Goal: Information Seeking & Learning: Learn about a topic

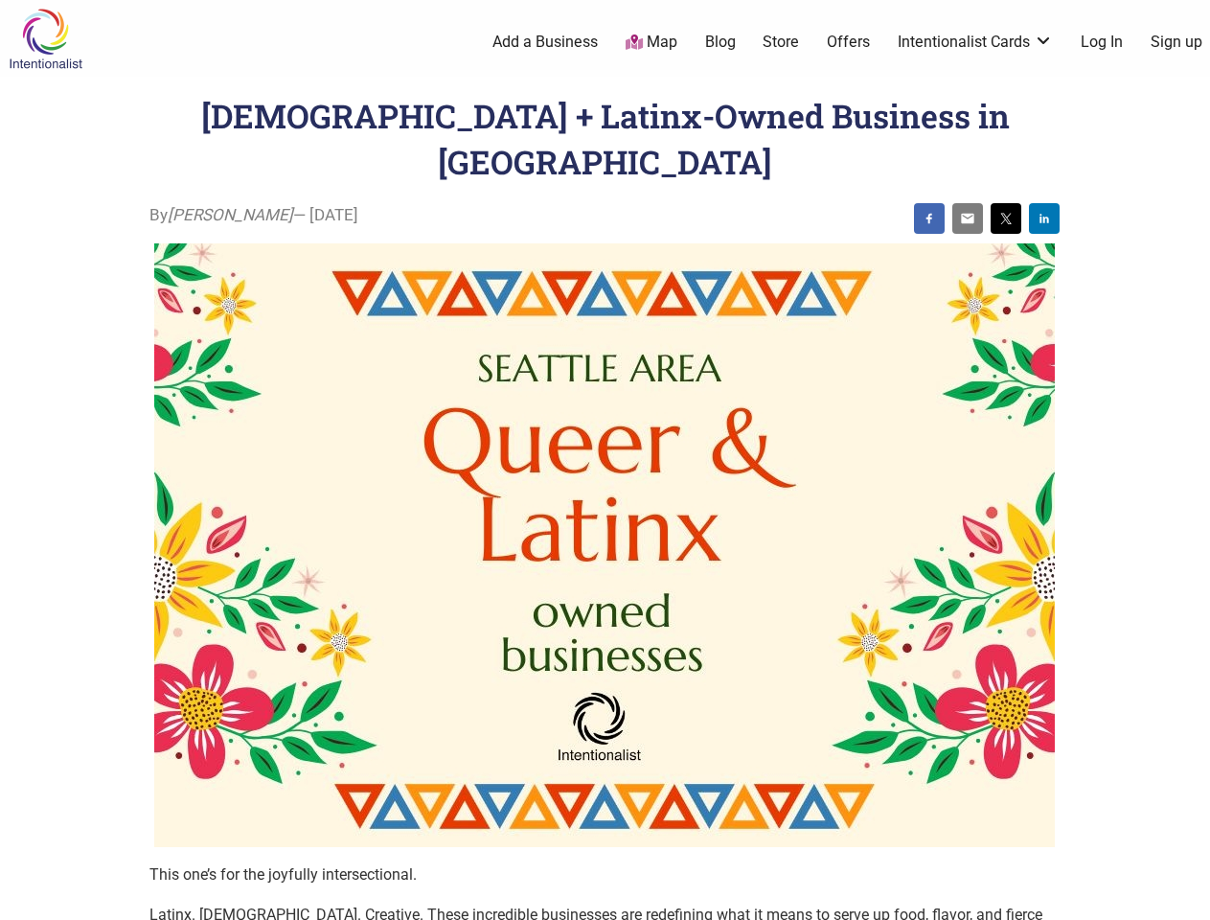
click at [605, 460] on img at bounding box center [604, 545] width 901 height 604
click at [929, 211] on img at bounding box center [929, 218] width 15 height 15
click at [968, 211] on img at bounding box center [967, 218] width 15 height 15
click at [1006, 211] on img at bounding box center [1005, 218] width 15 height 15
click at [1044, 211] on img at bounding box center [1044, 218] width 15 height 15
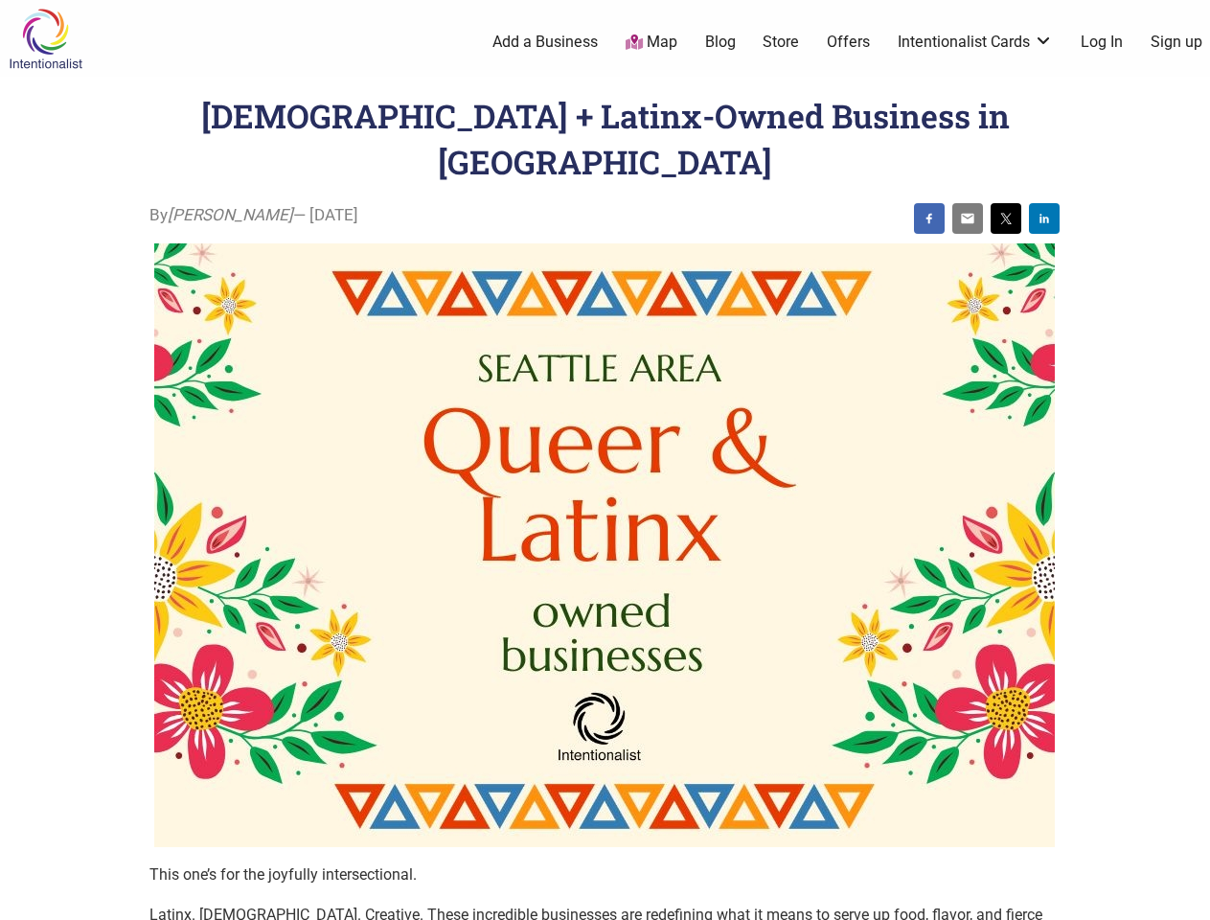
click at [1188, 898] on icon at bounding box center [1189, 896] width 21 height 24
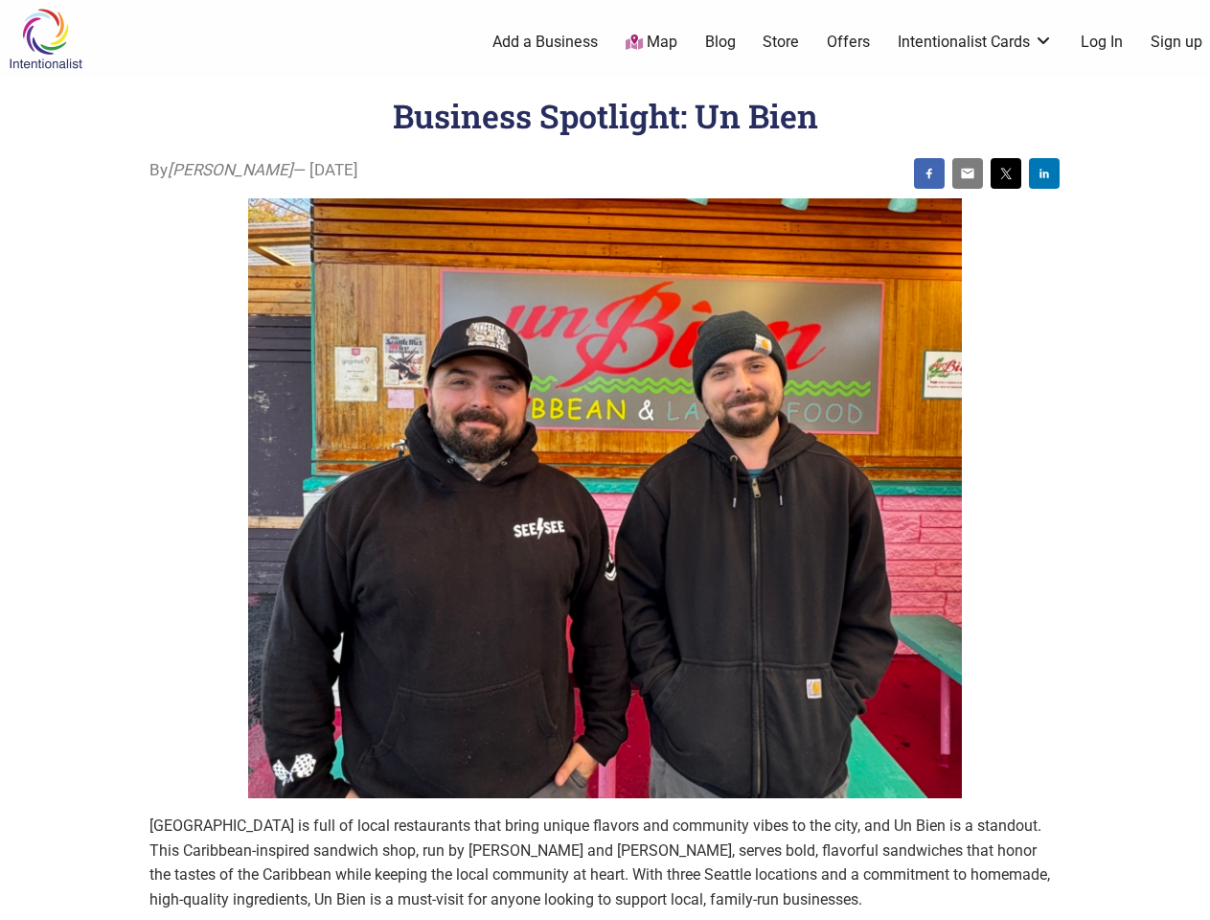
click at [605, 460] on img at bounding box center [605, 498] width 714 height 601
click at [929, 173] on img at bounding box center [929, 173] width 15 height 15
click at [968, 173] on img at bounding box center [967, 173] width 15 height 15
click at [1006, 173] on img at bounding box center [1005, 173] width 15 height 15
click at [1044, 173] on img at bounding box center [1044, 173] width 15 height 15
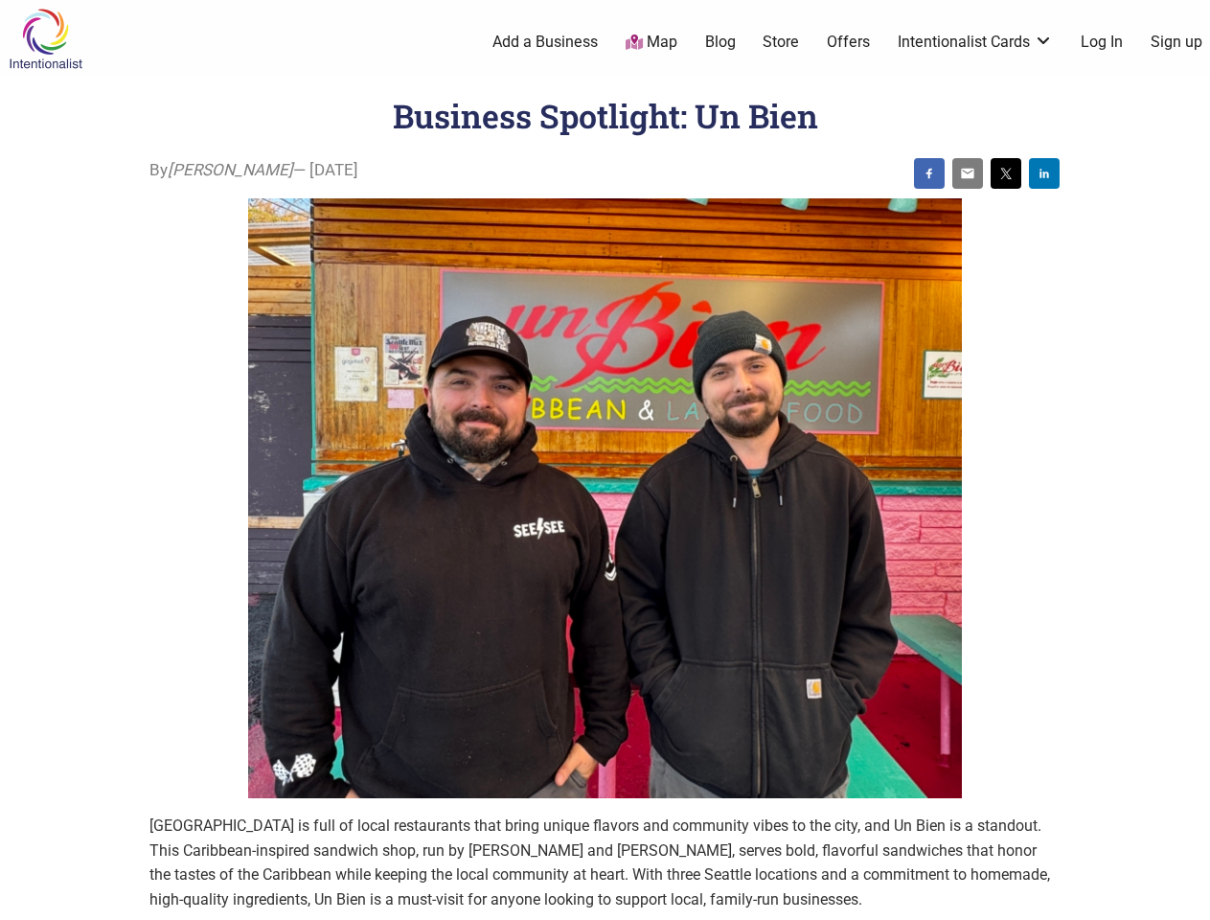
click at [1188, 898] on icon at bounding box center [1189, 896] width 21 height 24
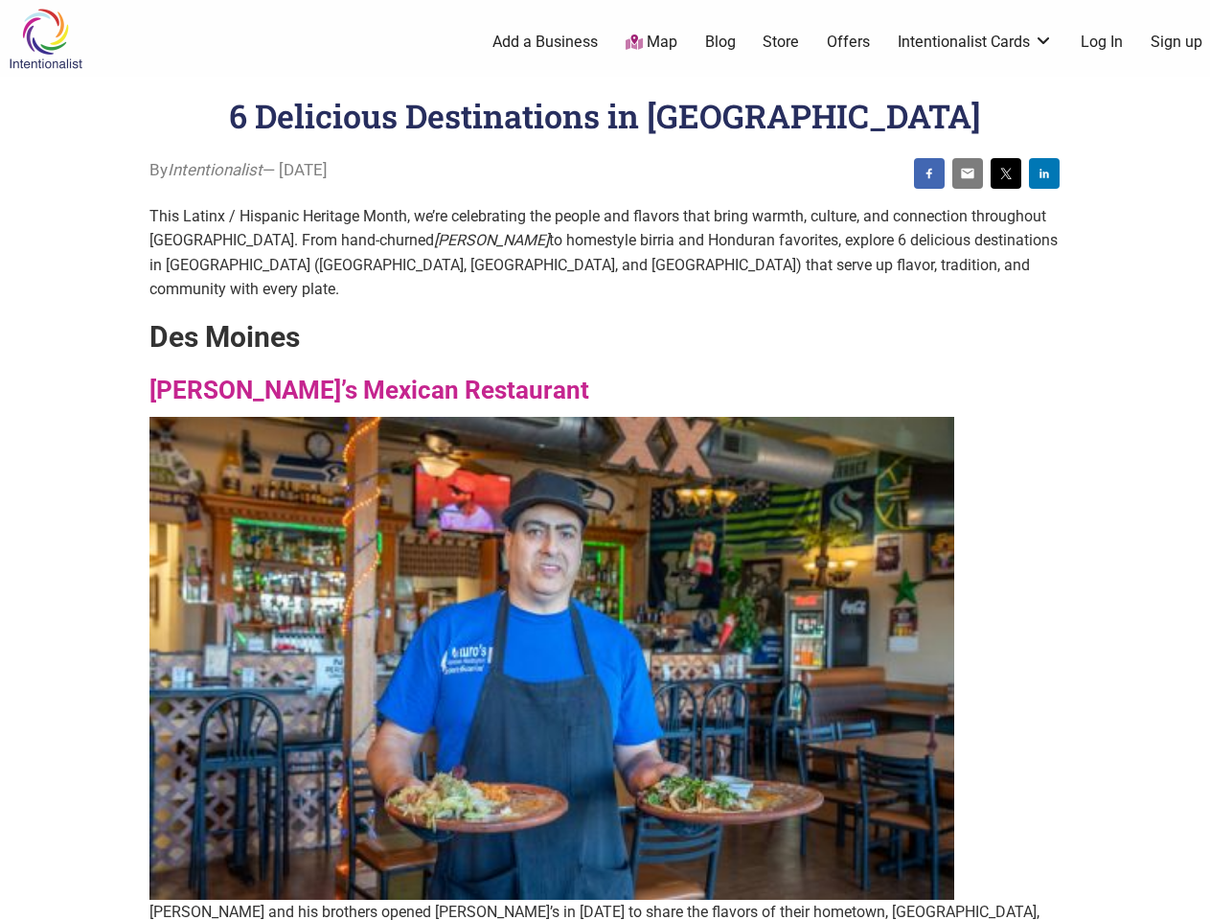
click at [605, 460] on img at bounding box center [551, 658] width 805 height 483
click at [929, 173] on img at bounding box center [929, 173] width 15 height 15
click at [968, 173] on img at bounding box center [967, 173] width 15 height 15
click at [1006, 173] on img at bounding box center [1005, 173] width 15 height 15
click at [1044, 173] on img at bounding box center [1044, 173] width 15 height 15
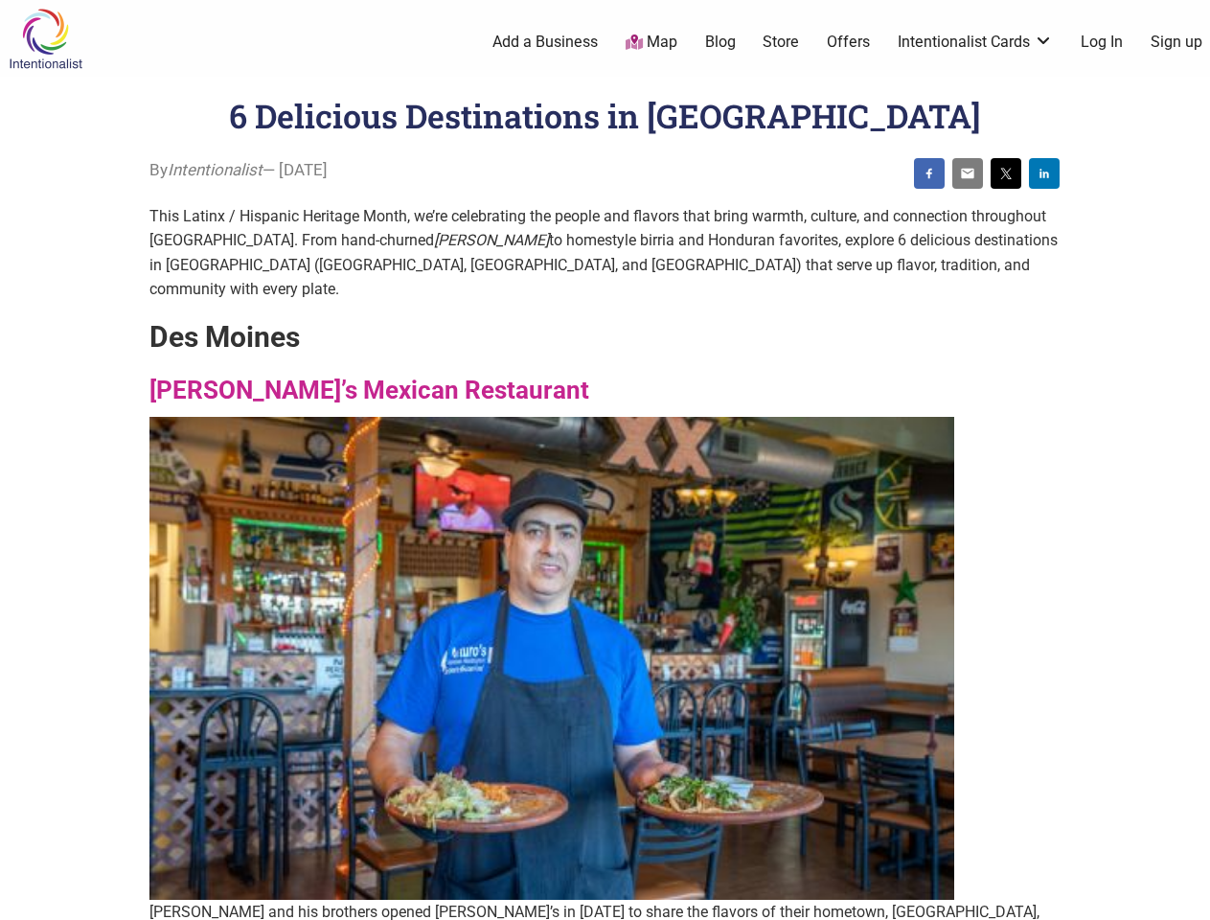
click at [1188, 898] on icon at bounding box center [1189, 896] width 21 height 24
